Goal: Task Accomplishment & Management: Use online tool/utility

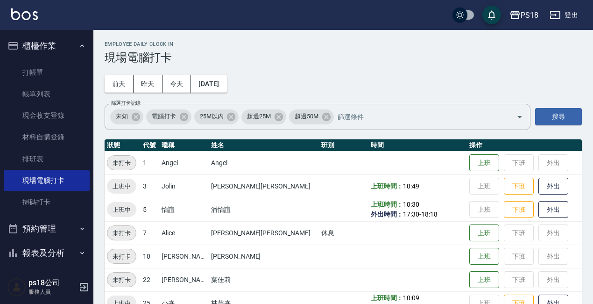
click at [82, 45] on button "櫃檯作業" at bounding box center [47, 46] width 86 height 24
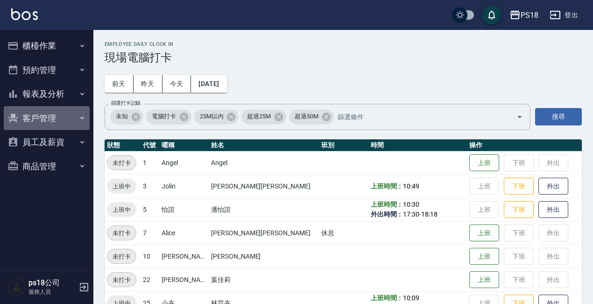
click at [35, 113] on button "客戶管理" at bounding box center [47, 118] width 86 height 24
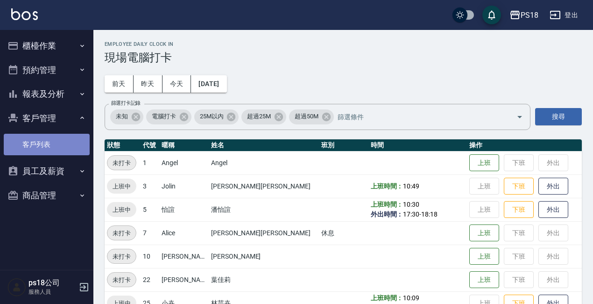
click at [40, 146] on link "客戶列表" at bounding box center [47, 144] width 86 height 21
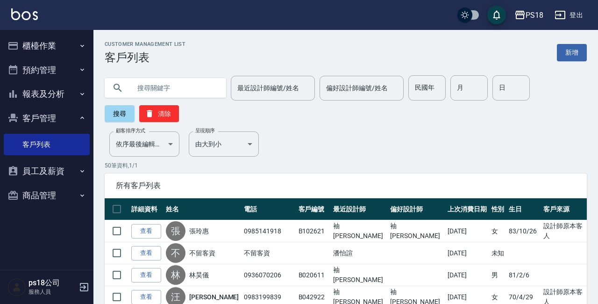
click at [208, 85] on input "text" at bounding box center [175, 87] width 88 height 25
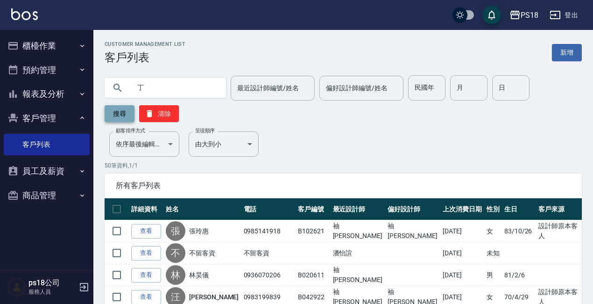
type input "丁"
click at [120, 117] on button "搜尋" at bounding box center [120, 113] width 30 height 17
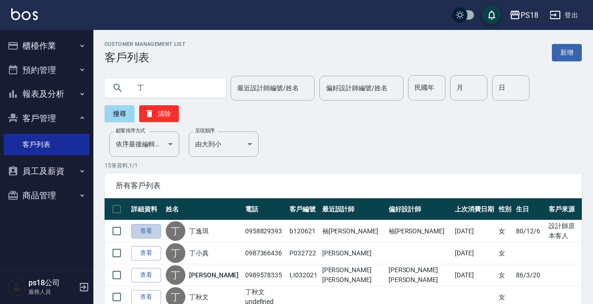
drag, startPoint x: 149, startPoint y: 230, endPoint x: 179, endPoint y: 228, distance: 30.0
click at [148, 230] on link "查看" at bounding box center [146, 231] width 30 height 14
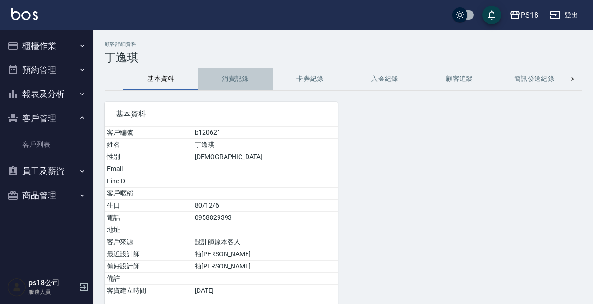
click at [231, 78] on button "消費記錄" at bounding box center [235, 79] width 75 height 22
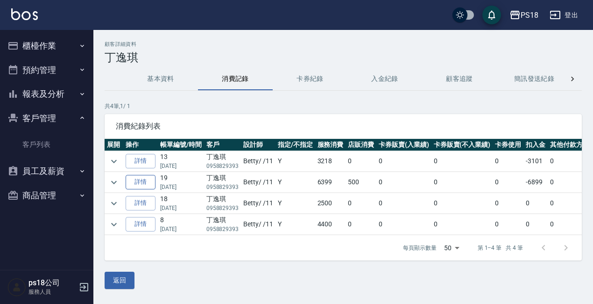
click at [141, 181] on link "詳情" at bounding box center [141, 182] width 30 height 14
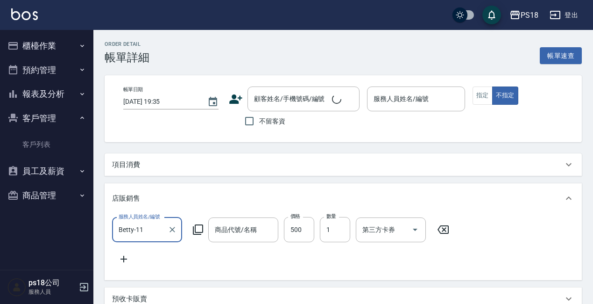
type input "[DATE] 00:35"
type input "Betty-11"
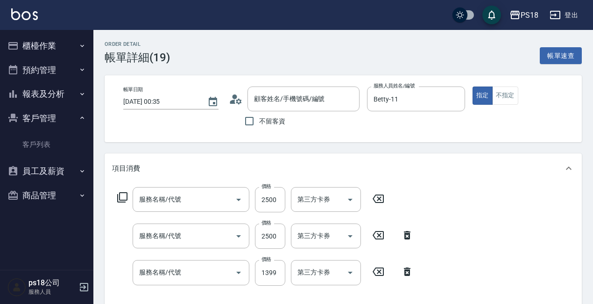
type input "護色洗髮精-粉紅泡泡-250ml"
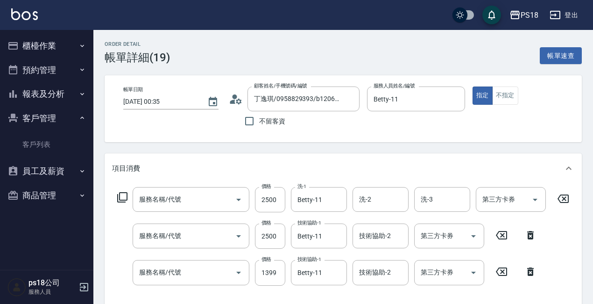
type input "丁逸琪/0958829393/b120621"
type input "染1500(405)"
type input "調配燙3000(204)"
type input "新.柔漾護髮1500(637)"
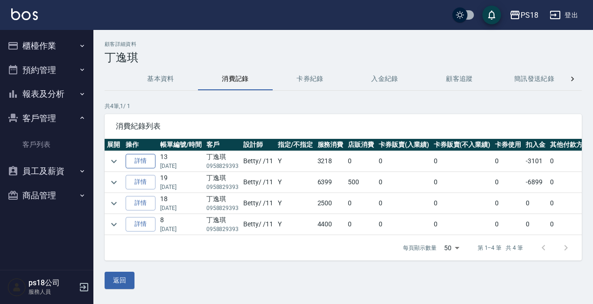
click at [136, 157] on link "詳情" at bounding box center [141, 161] width 30 height 14
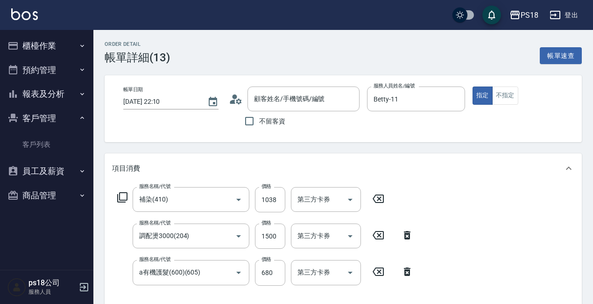
type input "[DATE] 22:10"
type input "Betty-11"
type input "補染(410)"
type input "調配燙3000(204)"
type input "a有機護髮(600)(605)"
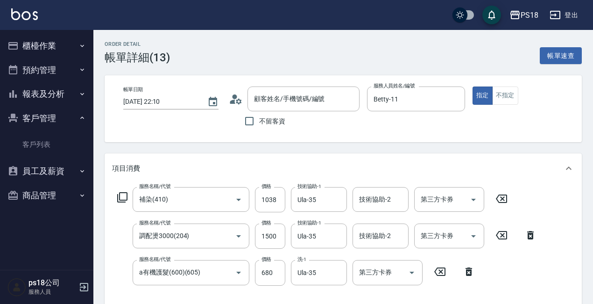
type input "丁逸琪/0958829393/b120621"
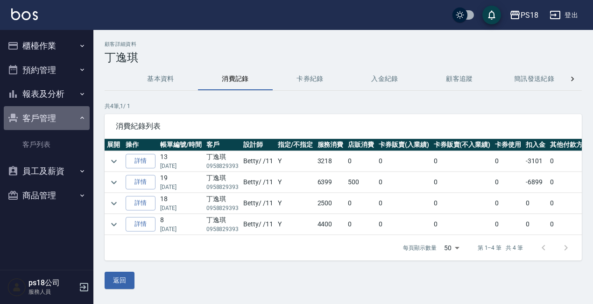
click at [80, 118] on icon "button" at bounding box center [81, 117] width 7 height 7
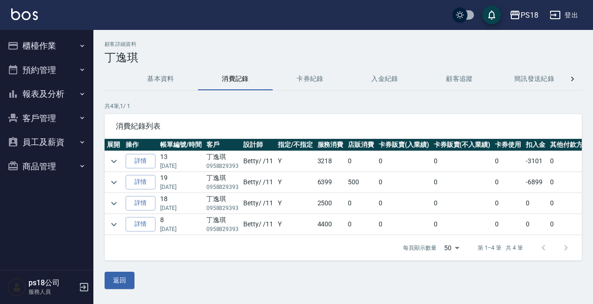
click at [43, 40] on button "櫃檯作業" at bounding box center [47, 46] width 86 height 24
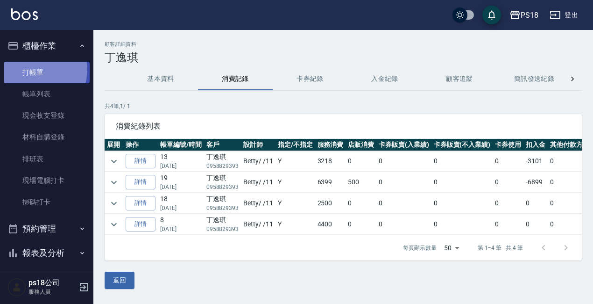
click at [35, 69] on link "打帳單" at bounding box center [47, 72] width 86 height 21
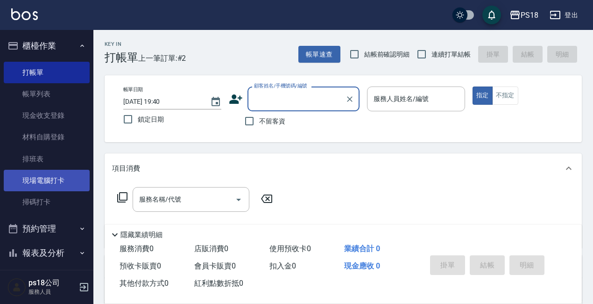
click at [51, 179] on link "現場電腦打卡" at bounding box center [47, 180] width 86 height 21
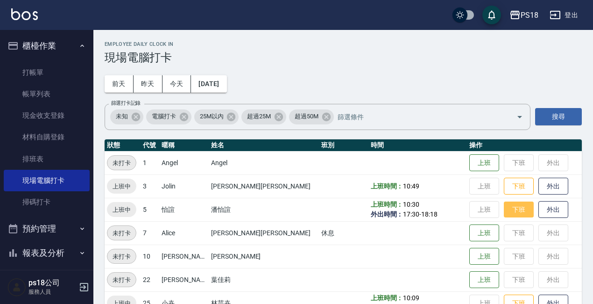
click at [504, 210] on button "下班" at bounding box center [519, 209] width 30 height 16
